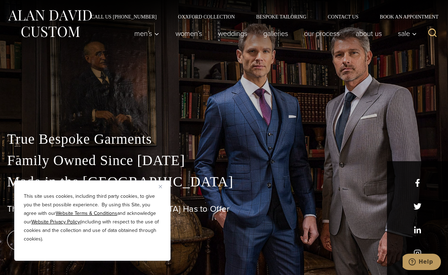
click at [161, 187] on img "Close" at bounding box center [160, 186] width 3 height 3
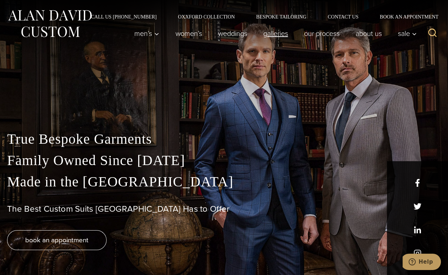
click at [273, 34] on link "Galleries" at bounding box center [275, 33] width 41 height 14
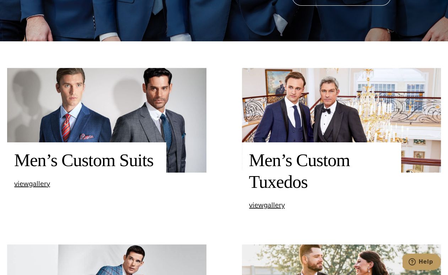
scroll to position [233, 0]
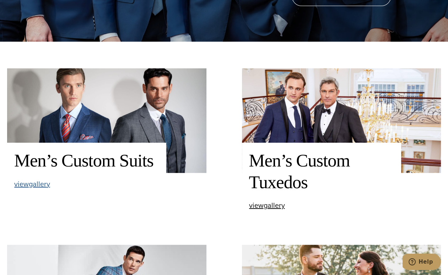
click at [40, 186] on span "view Men’s Custom Suits gallery" at bounding box center [32, 183] width 36 height 11
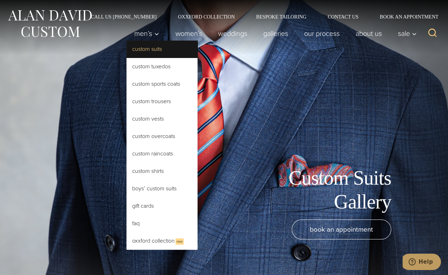
click at [147, 50] on link "Custom Suits" at bounding box center [161, 48] width 71 height 17
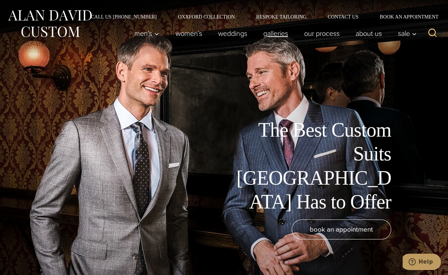
click at [271, 36] on link "Galleries" at bounding box center [275, 33] width 41 height 14
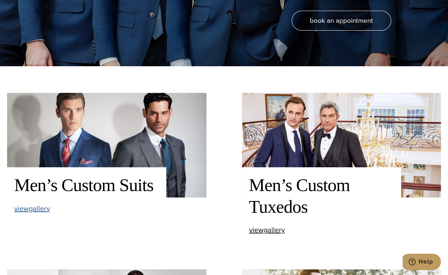
scroll to position [207, 0]
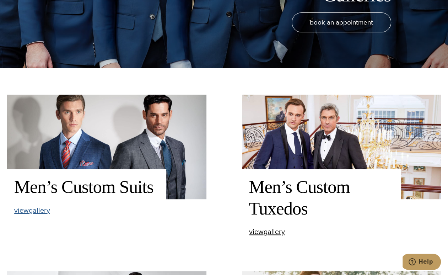
click at [26, 213] on span "view Men’s Custom Suits gallery" at bounding box center [32, 210] width 36 height 11
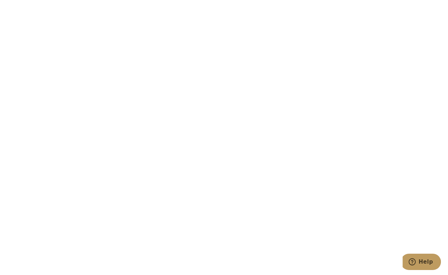
scroll to position [2060, 0]
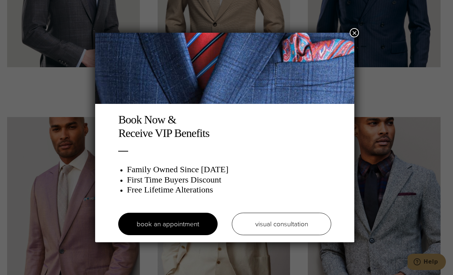
click at [353, 36] on button "×" at bounding box center [354, 32] width 9 height 9
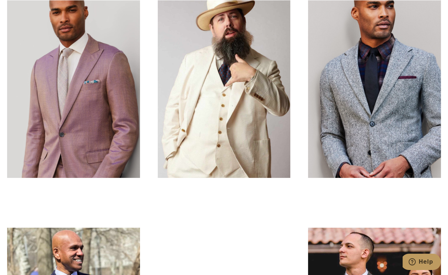
scroll to position [2177, 0]
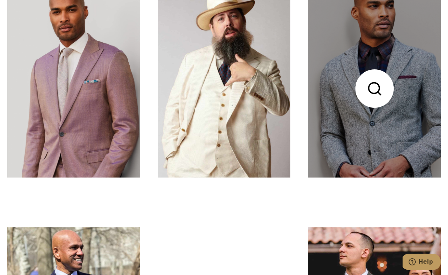
click at [376, 150] on link at bounding box center [374, 88] width 133 height 177
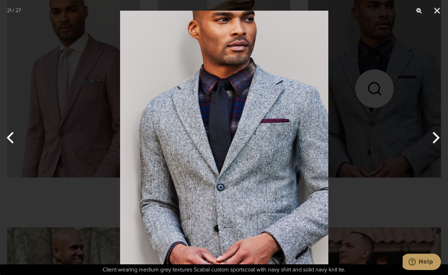
click at [374, 197] on div at bounding box center [224, 137] width 448 height 275
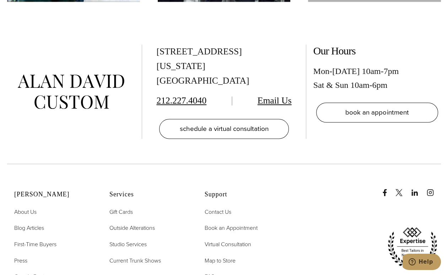
scroll to position [3075, 0]
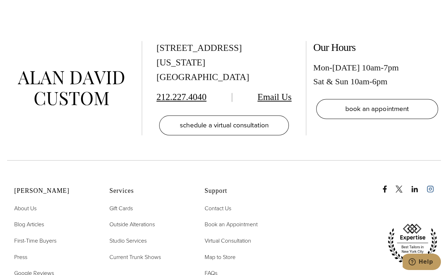
click at [431, 188] on icon "instagram" at bounding box center [430, 189] width 2 height 2
